Goal: Contribute content

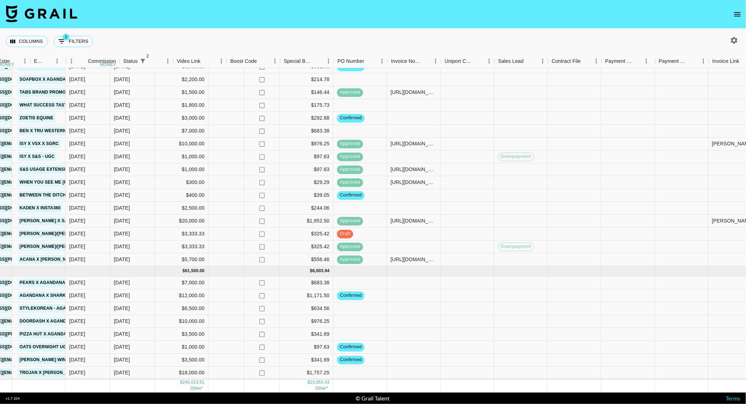
scroll to position [512, 599]
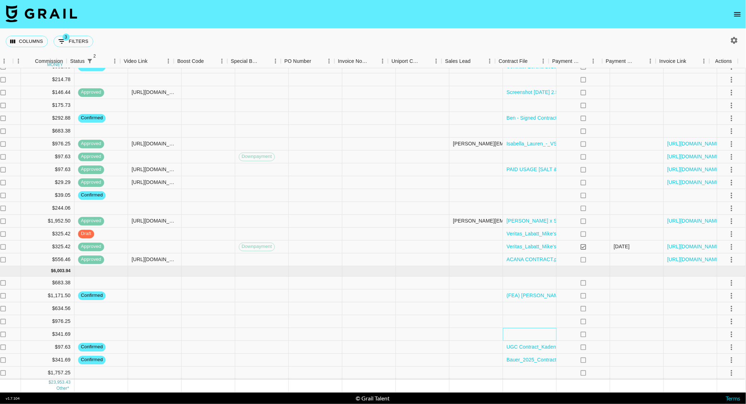
click at [516, 329] on div at bounding box center [530, 334] width 54 height 13
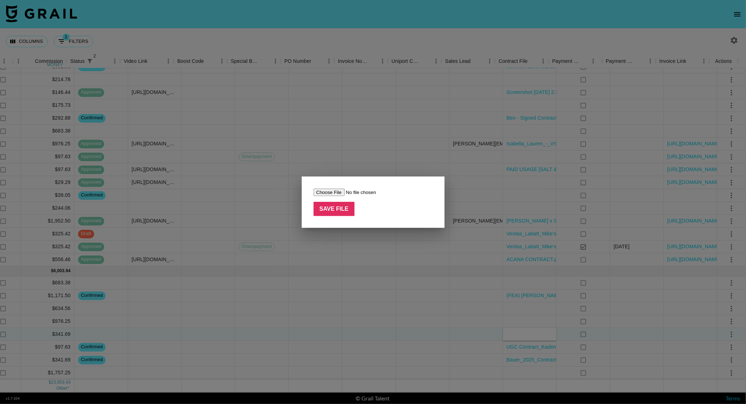
type input "C:\fakepath\FEA @agandana_Yum!Brands_.pdf"
click at [346, 215] on input "Save File" at bounding box center [333, 209] width 41 height 14
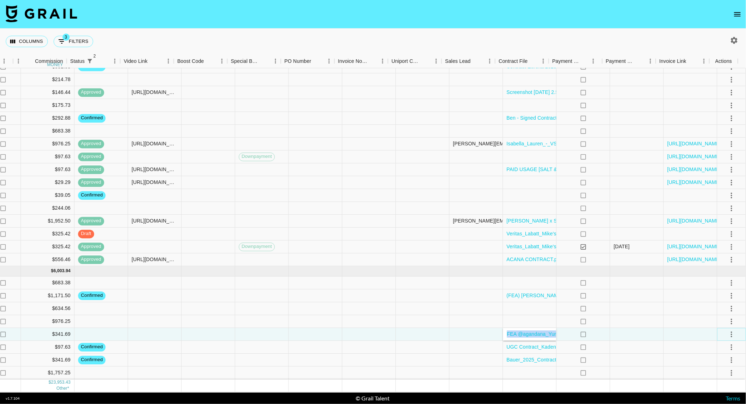
click at [727, 330] on icon "select merge strategy" at bounding box center [731, 334] width 9 height 9
click at [720, 338] on li "Confirm" at bounding box center [722, 342] width 46 height 13
click at [678, 289] on div at bounding box center [691, 295] width 54 height 13
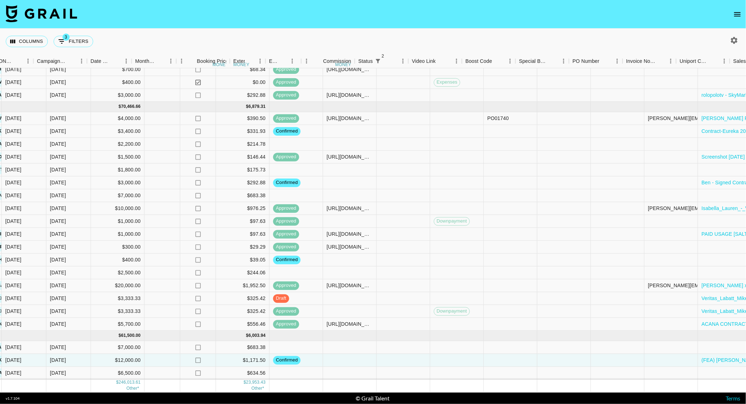
scroll to position [439, 599]
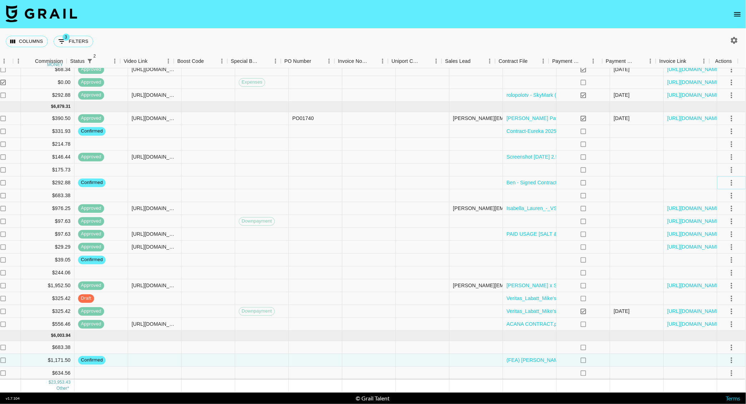
click at [725, 177] on button "select merge strategy" at bounding box center [731, 183] width 12 height 12
click at [715, 221] on li "Draft Created" at bounding box center [722, 223] width 46 height 13
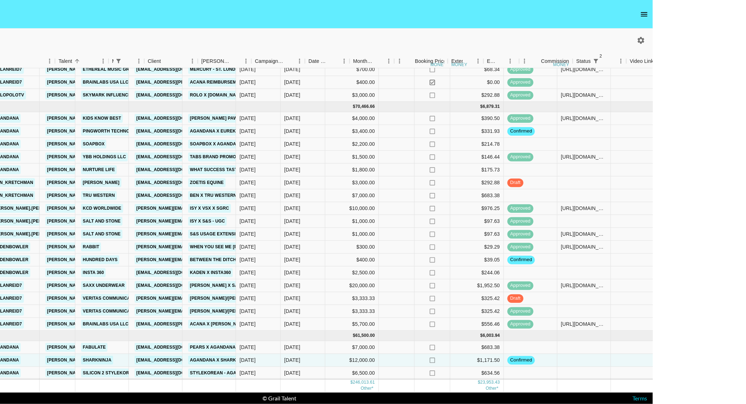
scroll to position [439, 0]
